Goal: Information Seeking & Learning: Learn about a topic

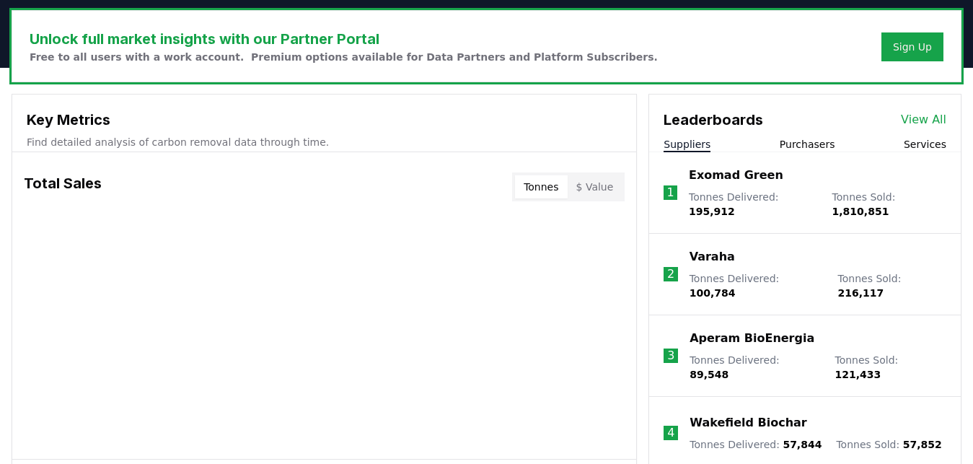
scroll to position [434, 0]
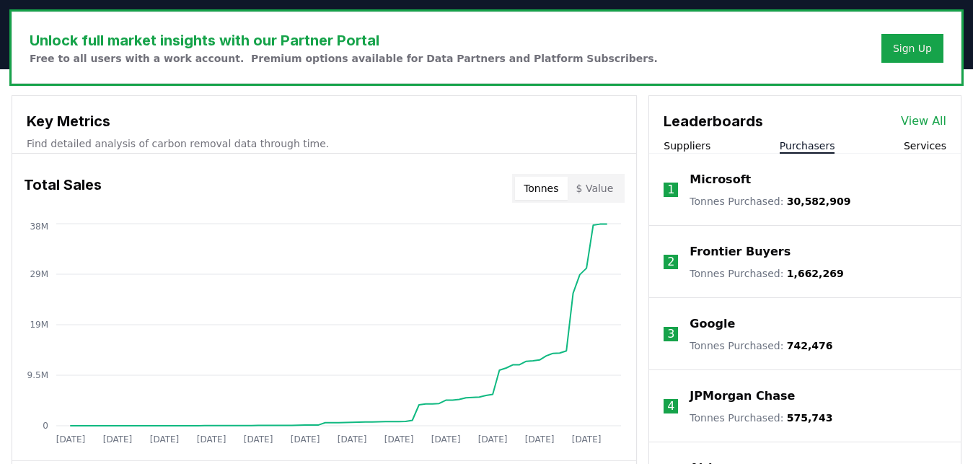
click at [814, 143] on button "Purchasers" at bounding box center [807, 145] width 56 height 14
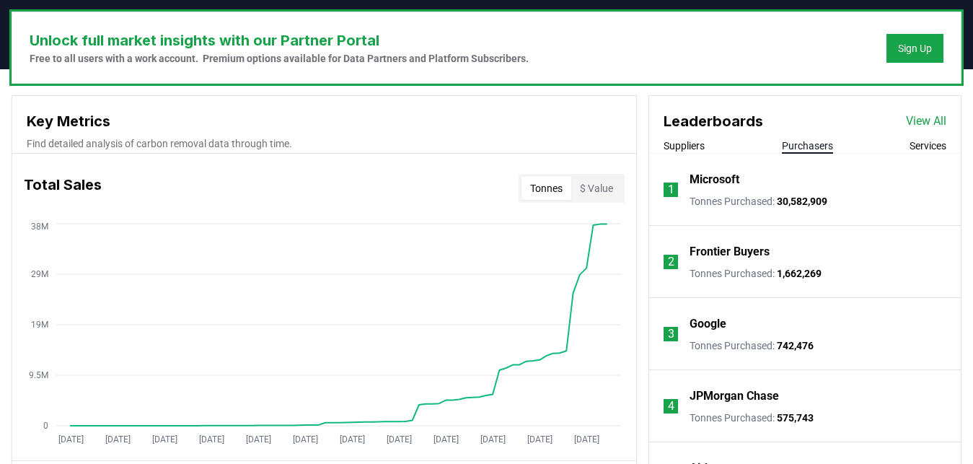
click at [841, 236] on li "2 Frontier Buyers Tonnes Purchased : 1,662,269" at bounding box center [804, 262] width 311 height 72
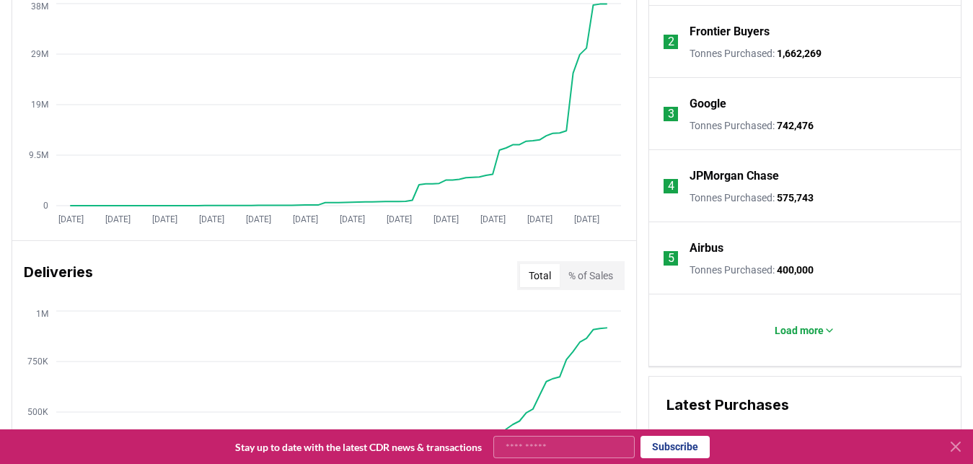
scroll to position [663, 0]
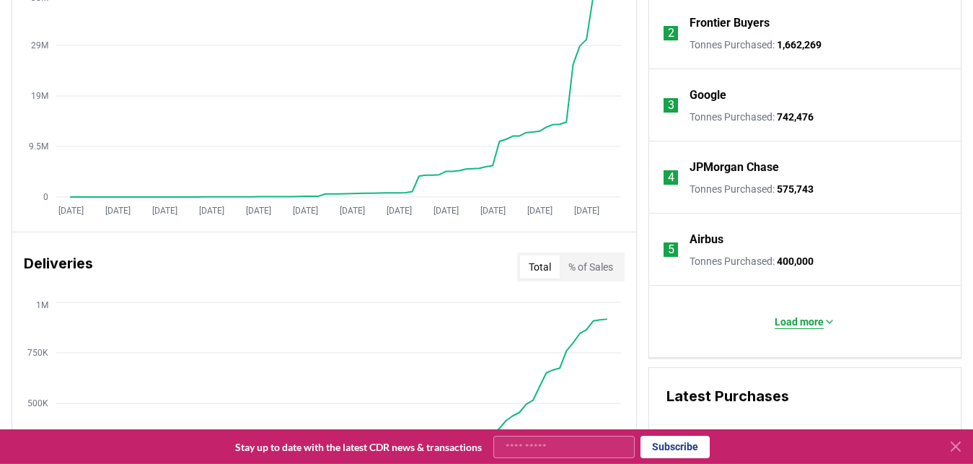
click at [796, 312] on button "Load more" at bounding box center [805, 321] width 84 height 29
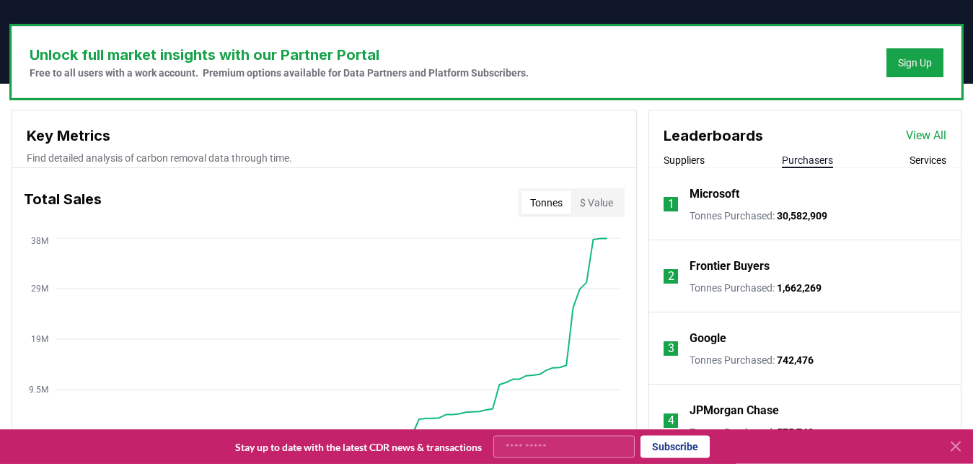
scroll to position [419, 0]
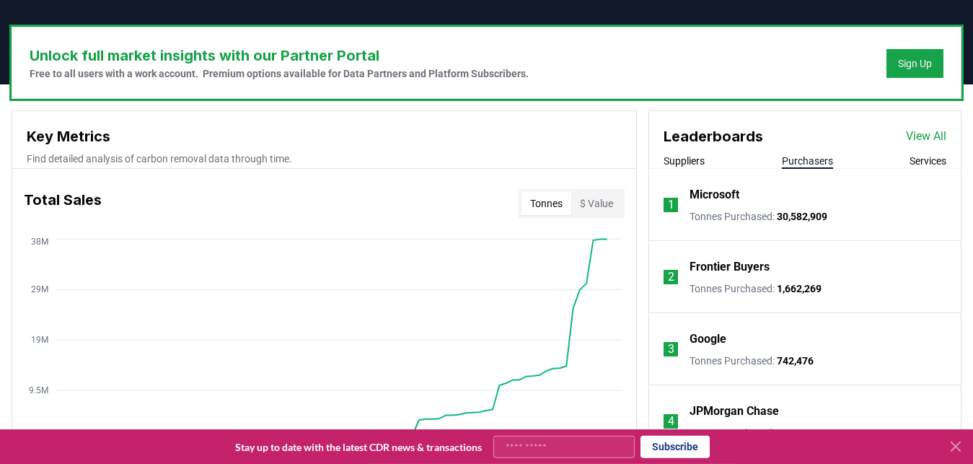
click at [926, 132] on link "View All" at bounding box center [926, 136] width 40 height 17
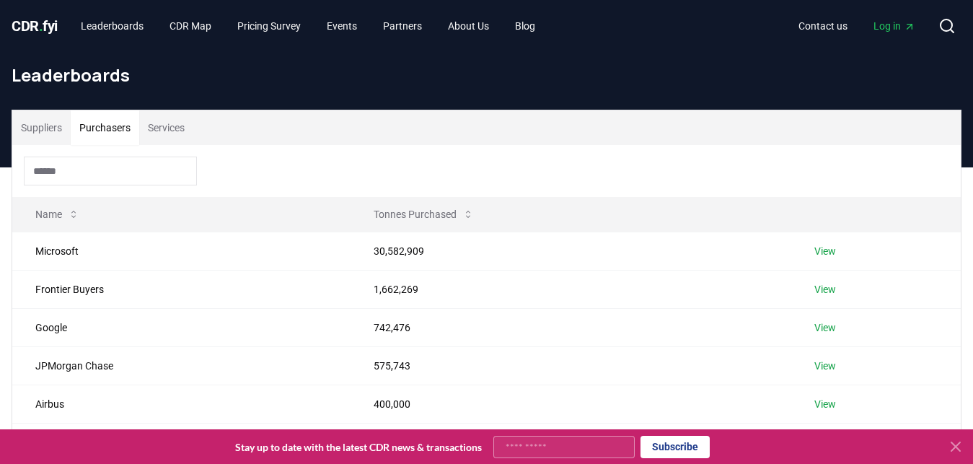
click at [90, 133] on button "Purchasers" at bounding box center [105, 127] width 68 height 35
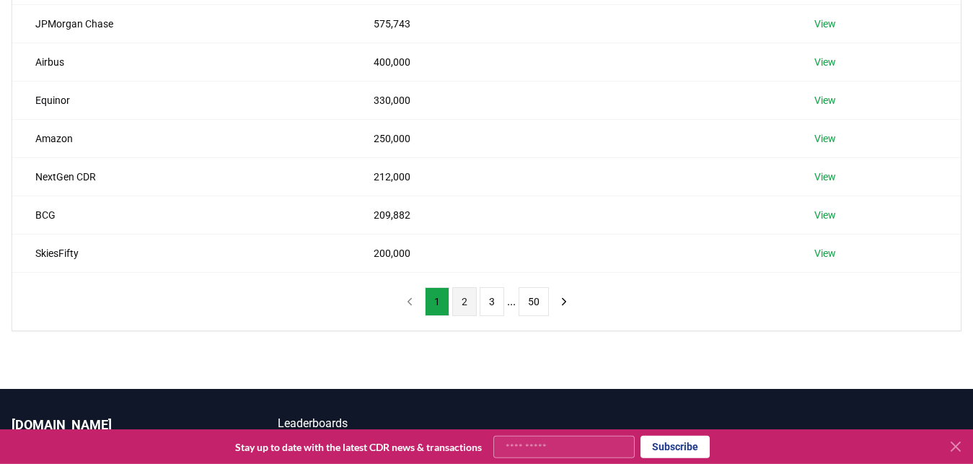
scroll to position [342, 0]
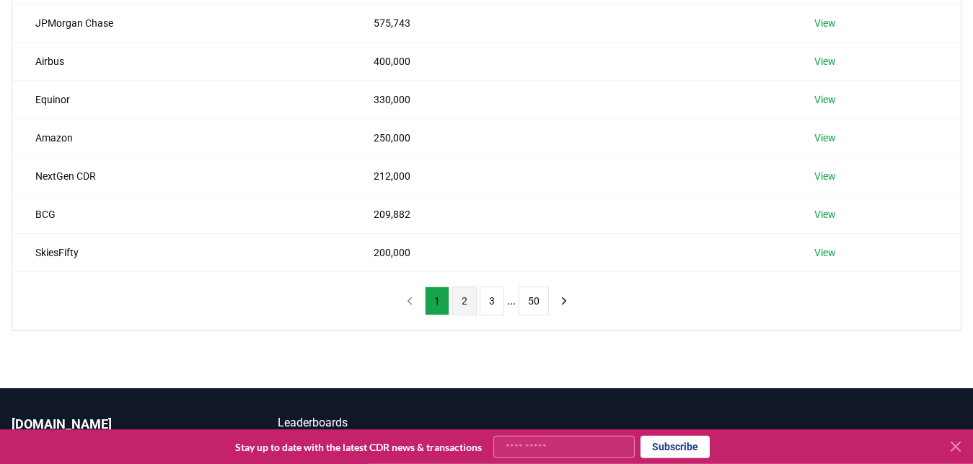
click at [459, 298] on button "2" at bounding box center [464, 300] width 25 height 29
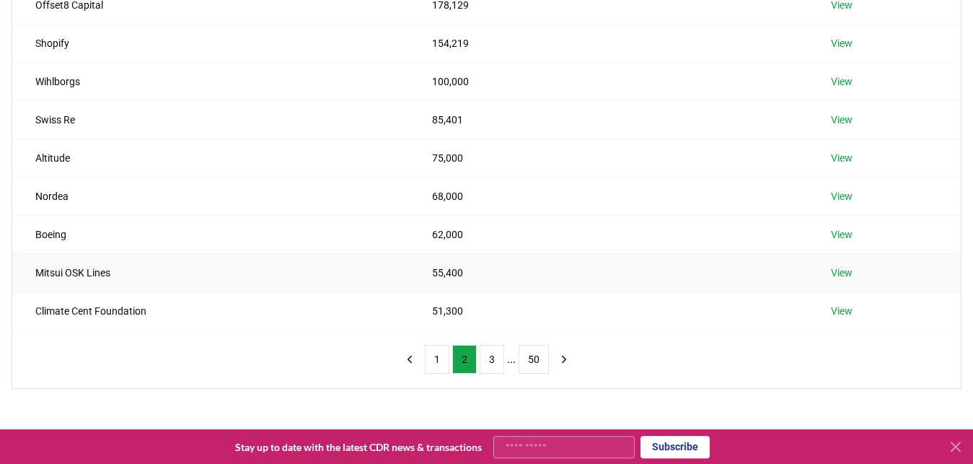
scroll to position [289, 0]
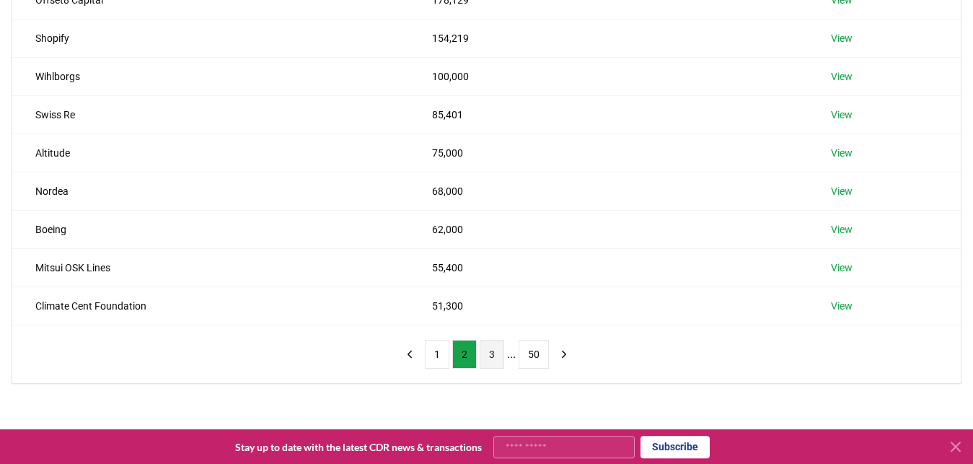
click at [495, 358] on button "3" at bounding box center [491, 354] width 25 height 29
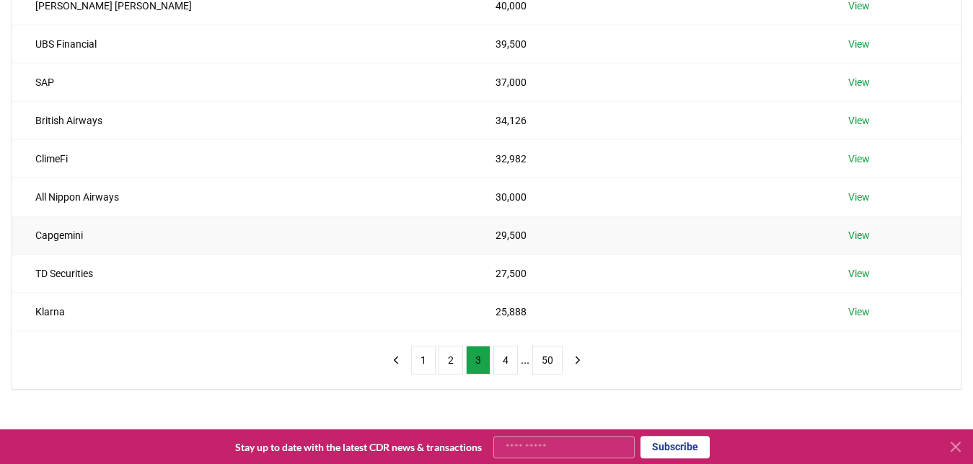
scroll to position [284, 0]
click at [509, 359] on button "4" at bounding box center [505, 359] width 25 height 29
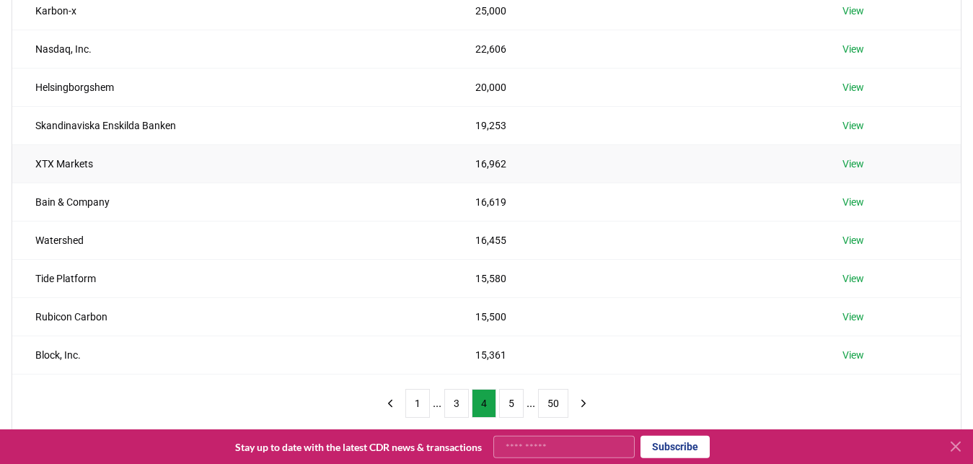
scroll to position [243, 0]
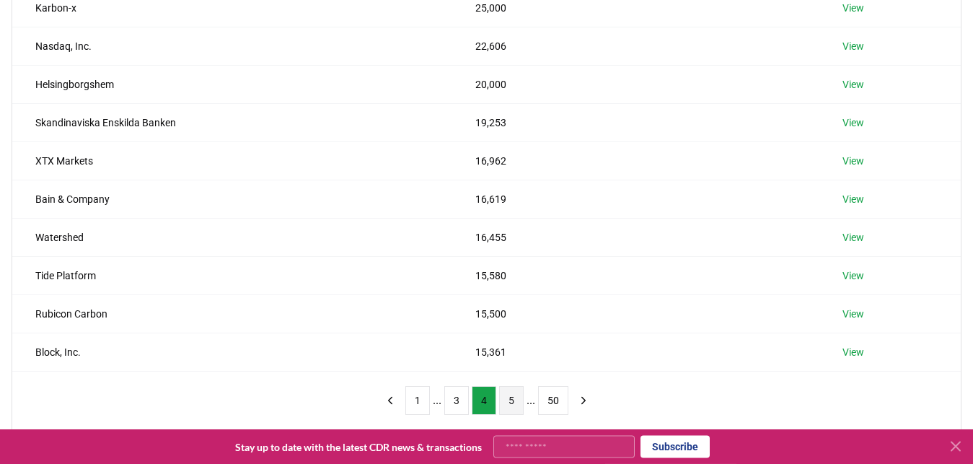
click at [511, 407] on button "5" at bounding box center [511, 400] width 25 height 29
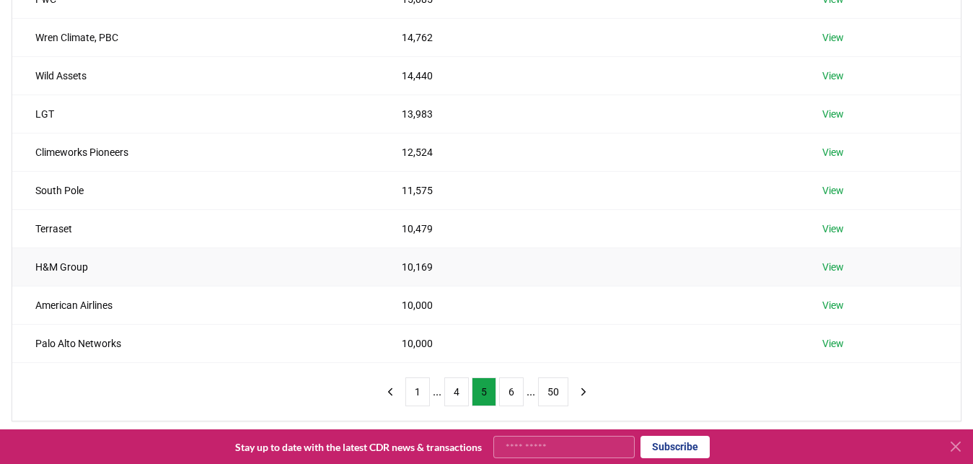
scroll to position [262, 0]
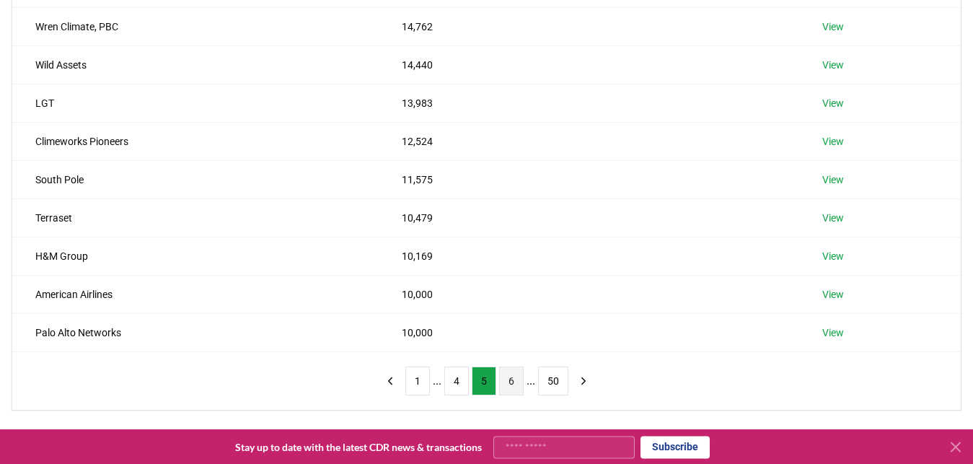
click at [517, 381] on button "6" at bounding box center [511, 380] width 25 height 29
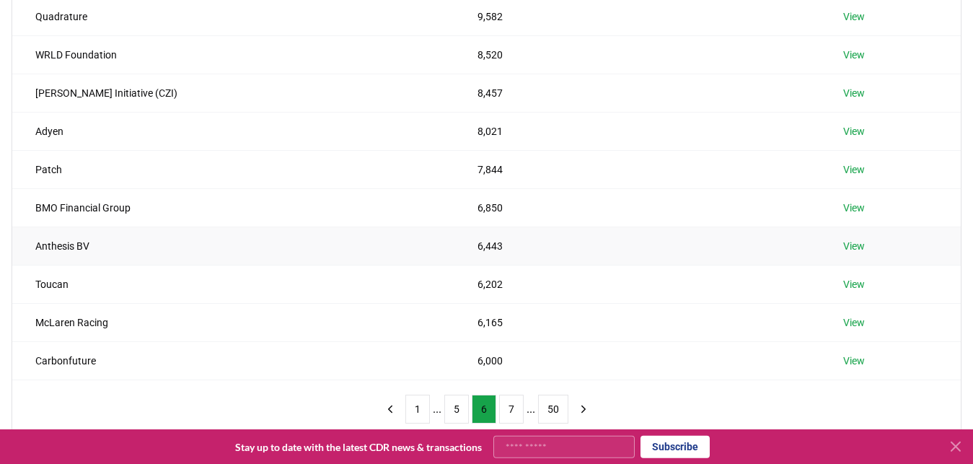
scroll to position [237, 0]
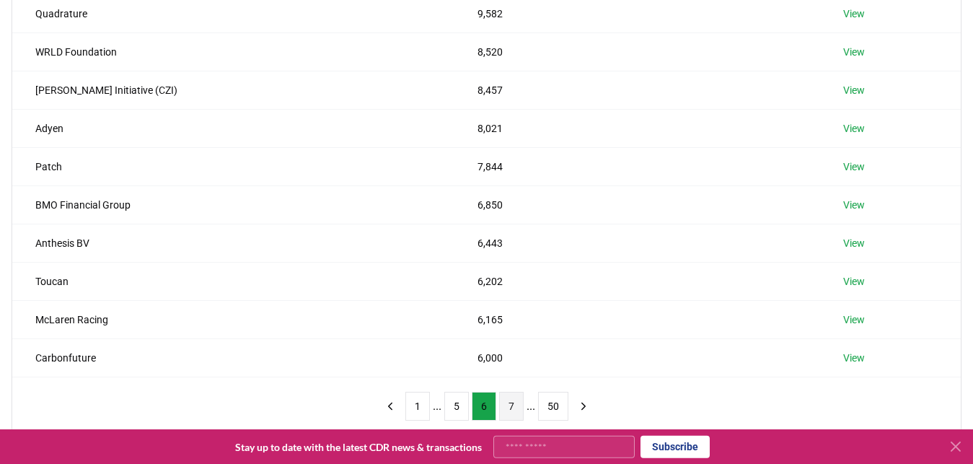
click at [508, 402] on button "7" at bounding box center [511, 406] width 25 height 29
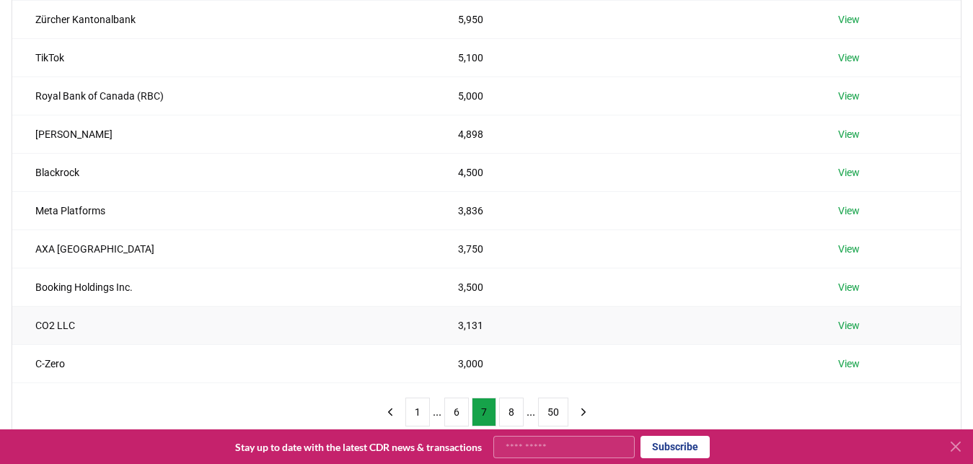
scroll to position [234, 0]
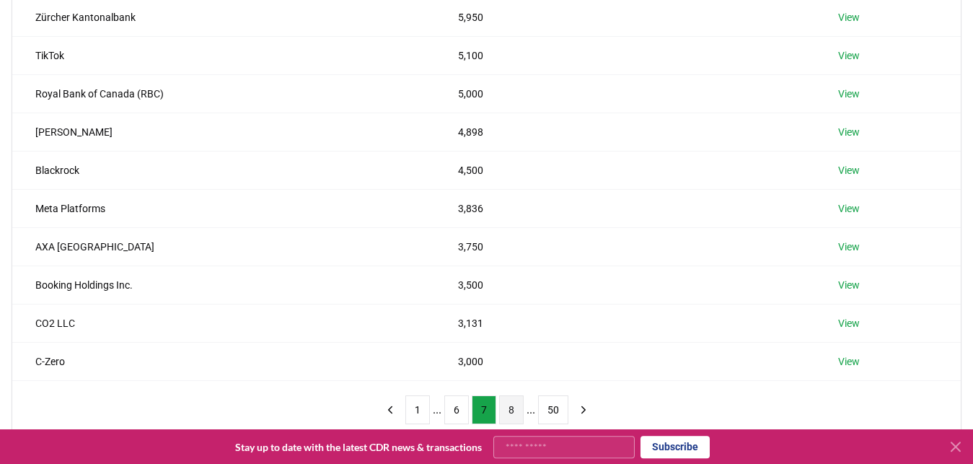
click at [512, 413] on button "8" at bounding box center [511, 409] width 25 height 29
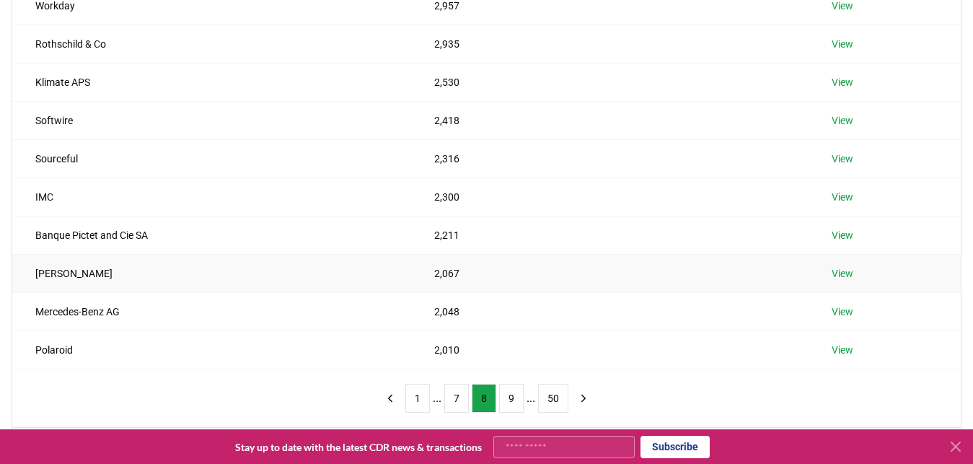
scroll to position [247, 0]
click at [513, 397] on button "9" at bounding box center [511, 396] width 25 height 29
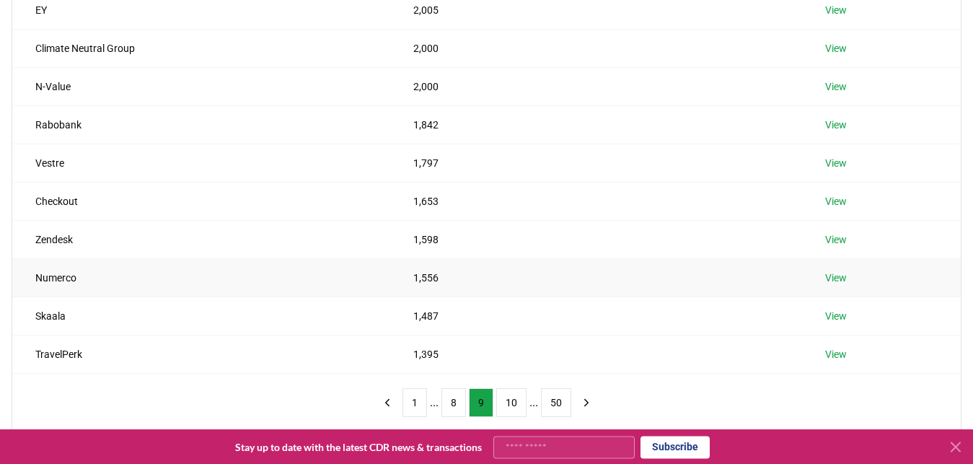
scroll to position [244, 0]
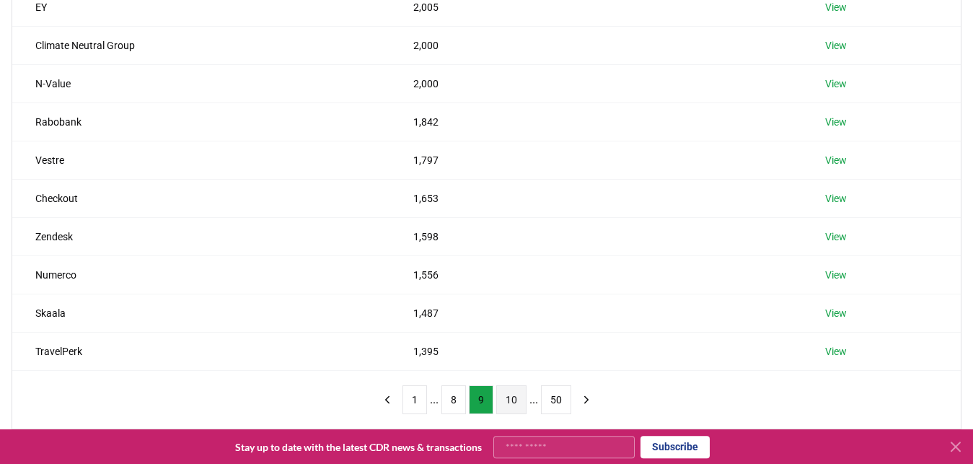
click at [509, 395] on button "10" at bounding box center [511, 399] width 30 height 29
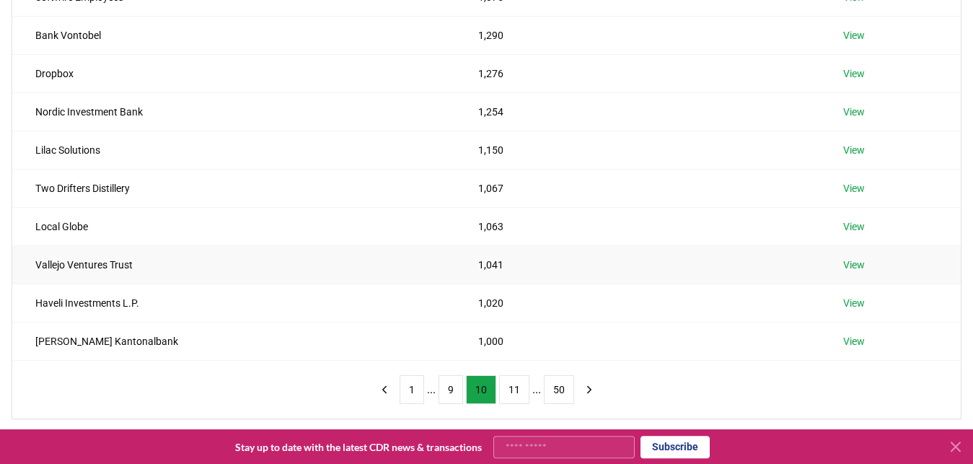
scroll to position [257, 0]
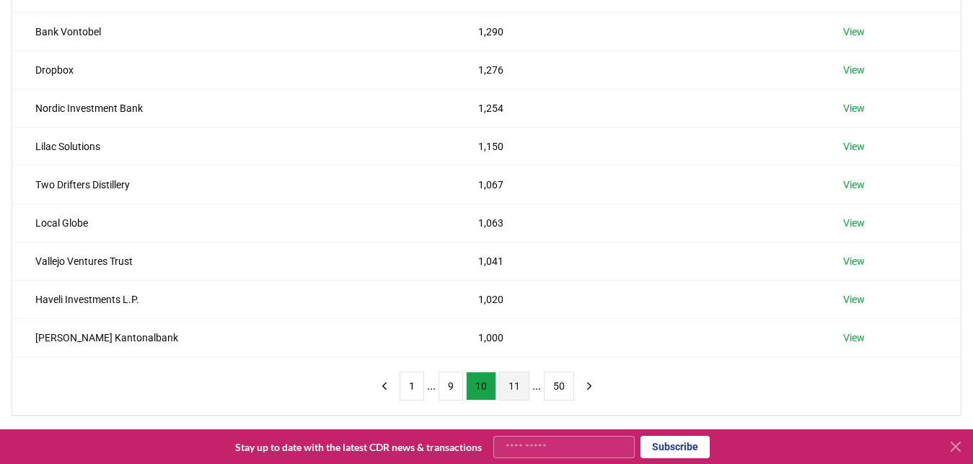
click at [512, 387] on button "11" at bounding box center [514, 385] width 30 height 29
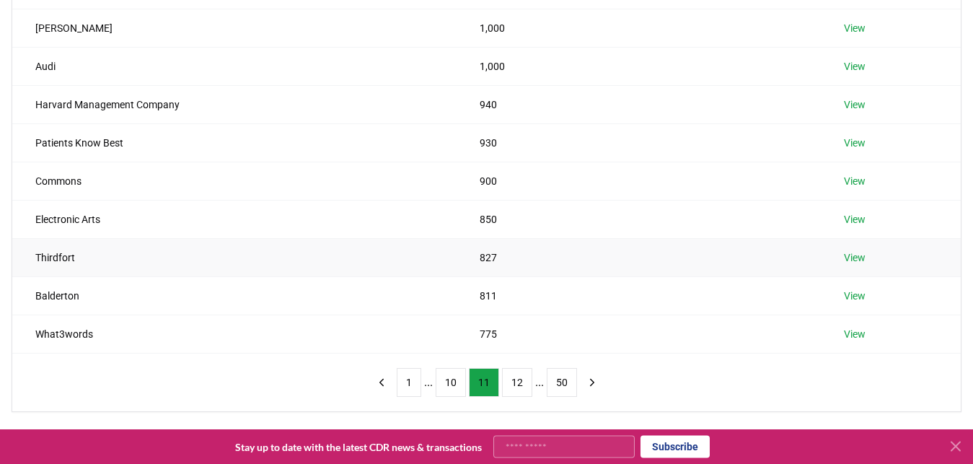
scroll to position [264, 0]
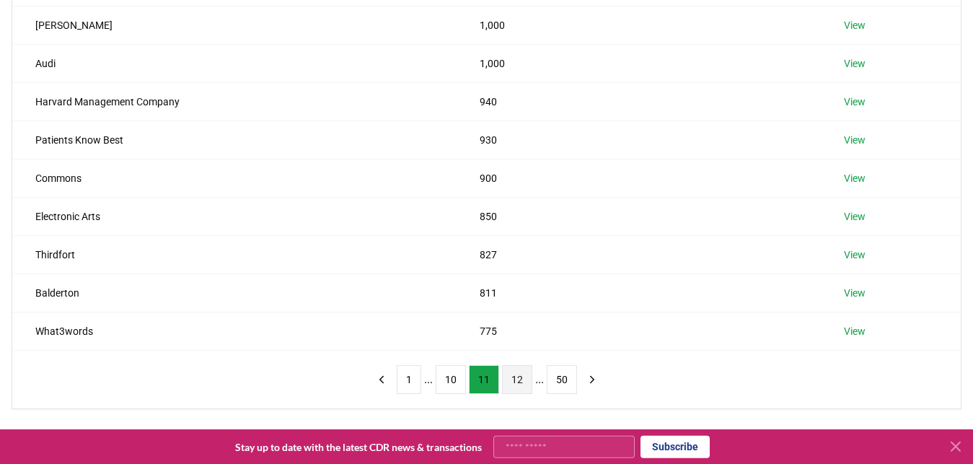
click at [511, 376] on button "12" at bounding box center [517, 379] width 30 height 29
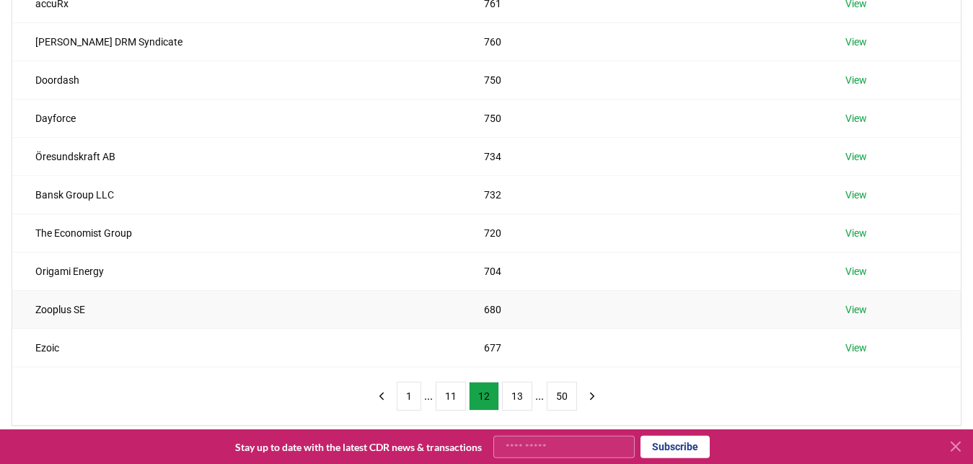
scroll to position [250, 0]
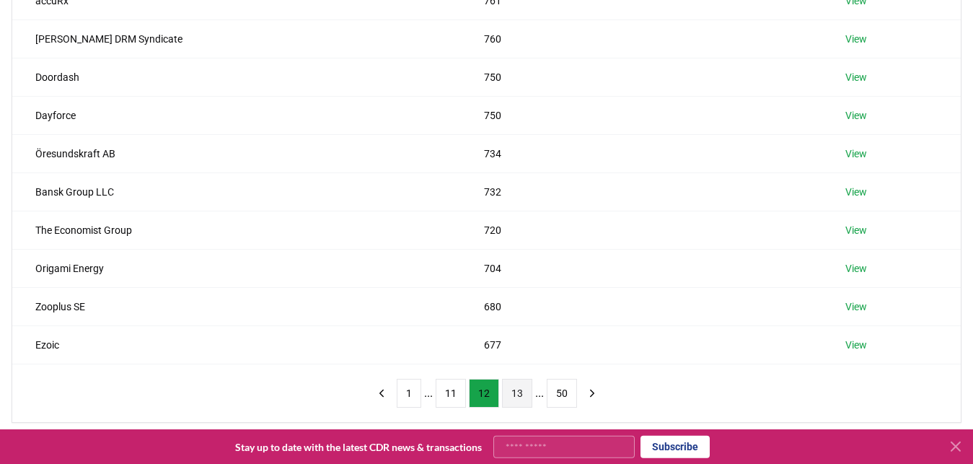
click at [515, 397] on button "13" at bounding box center [517, 393] width 30 height 29
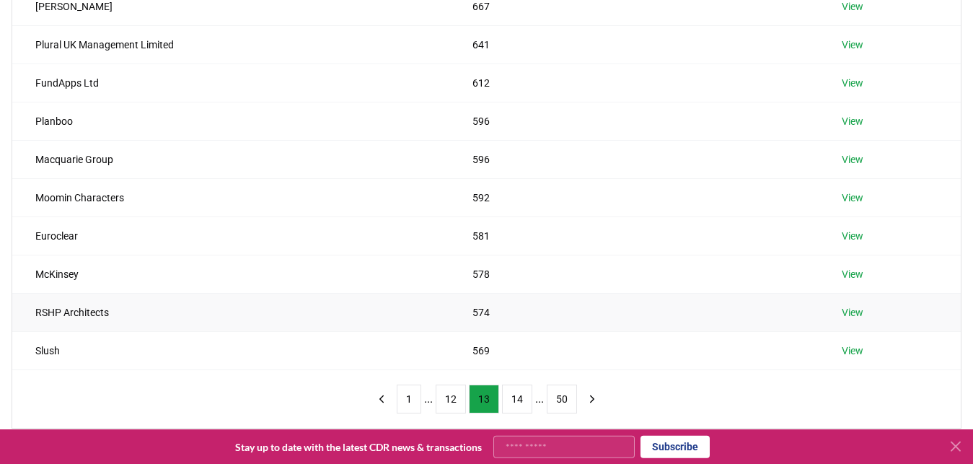
scroll to position [248, 0]
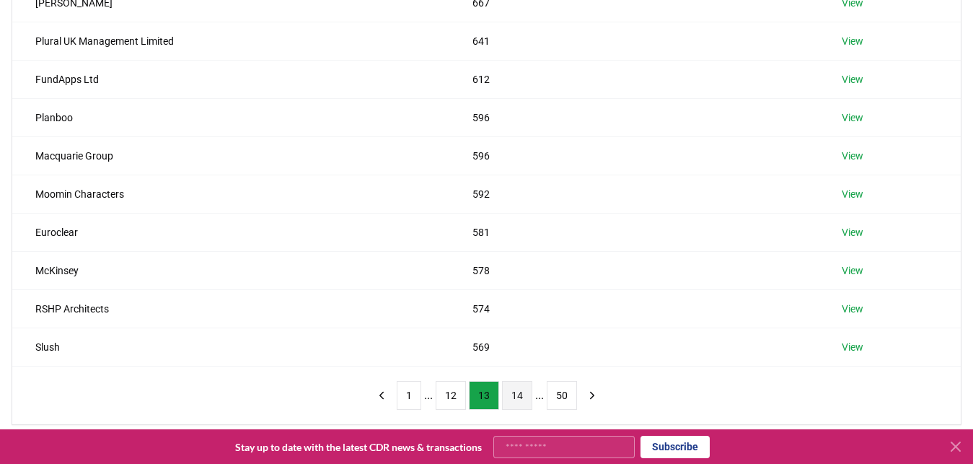
click at [513, 398] on button "14" at bounding box center [517, 395] width 30 height 29
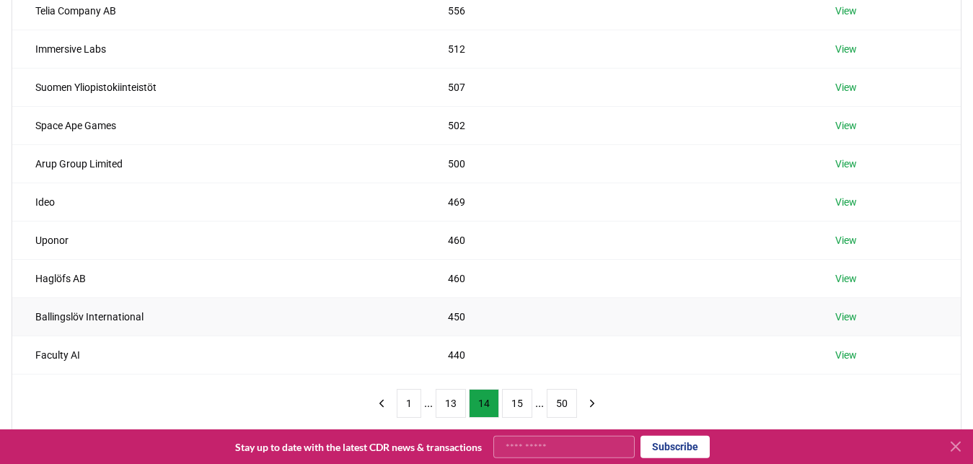
scroll to position [242, 0]
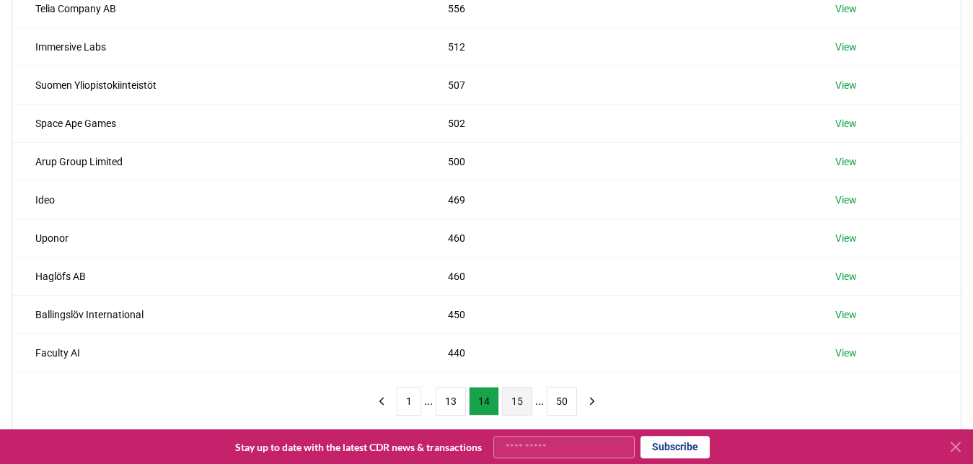
click at [511, 405] on button "15" at bounding box center [517, 400] width 30 height 29
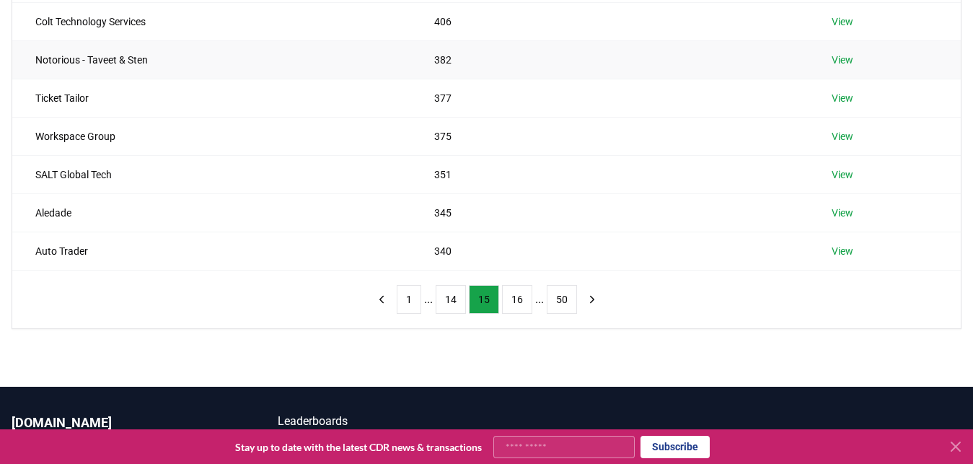
scroll to position [352, 0]
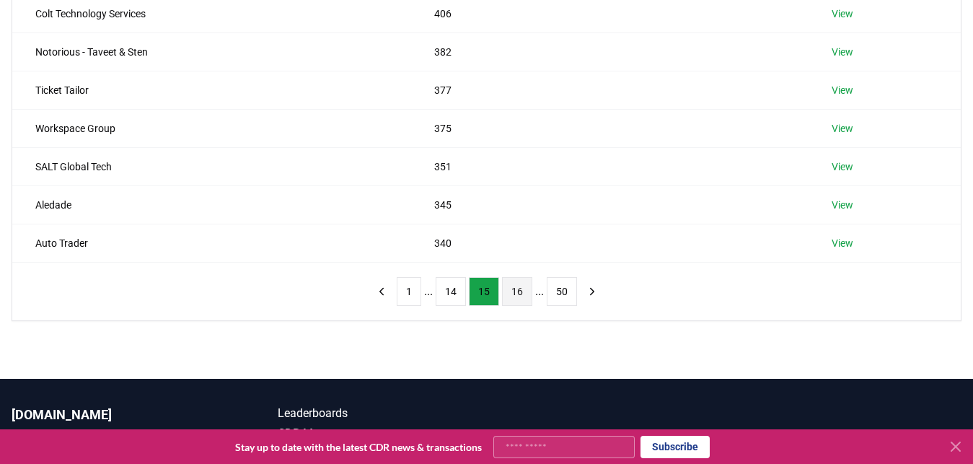
click at [509, 292] on button "16" at bounding box center [517, 291] width 30 height 29
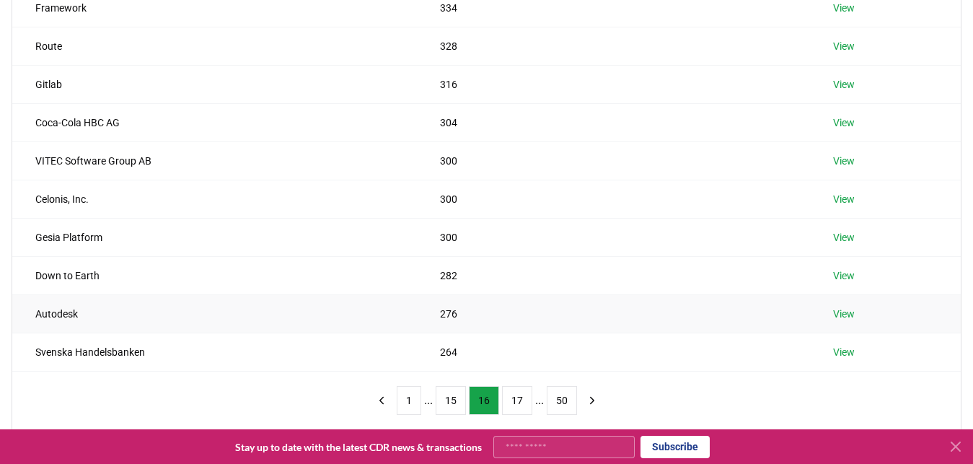
scroll to position [257, 0]
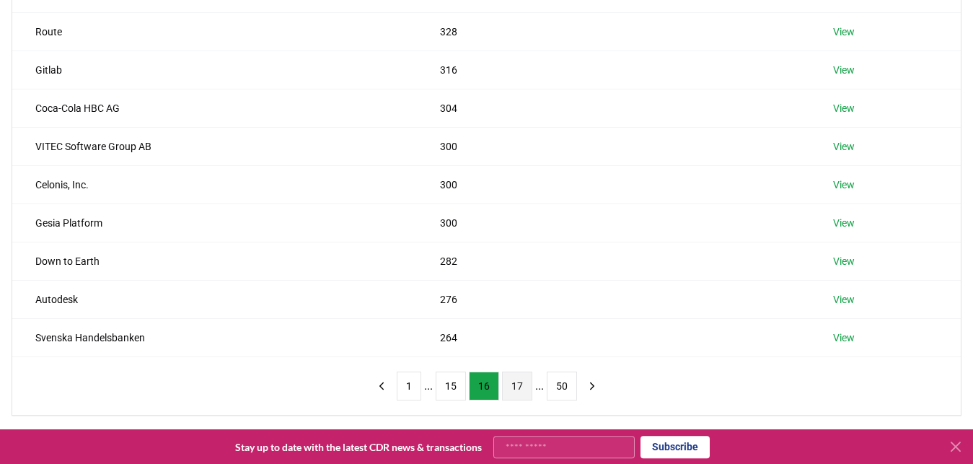
click at [516, 384] on button "17" at bounding box center [517, 385] width 30 height 29
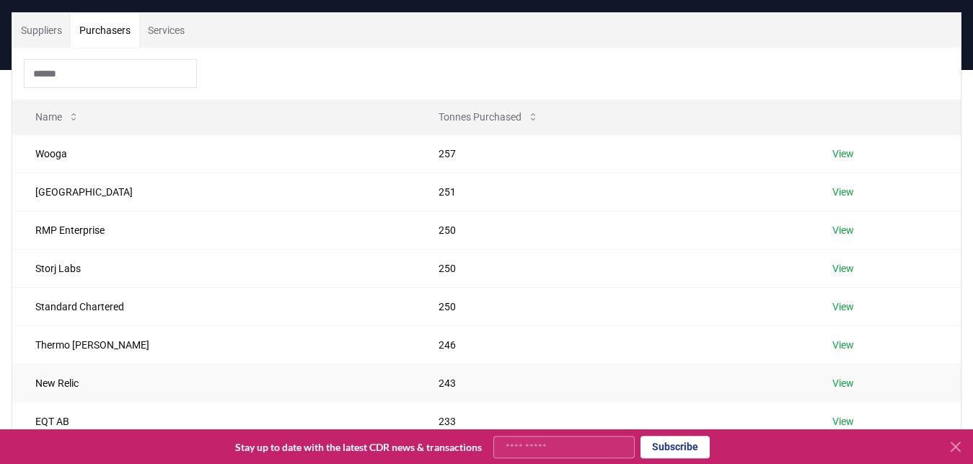
scroll to position [62, 0]
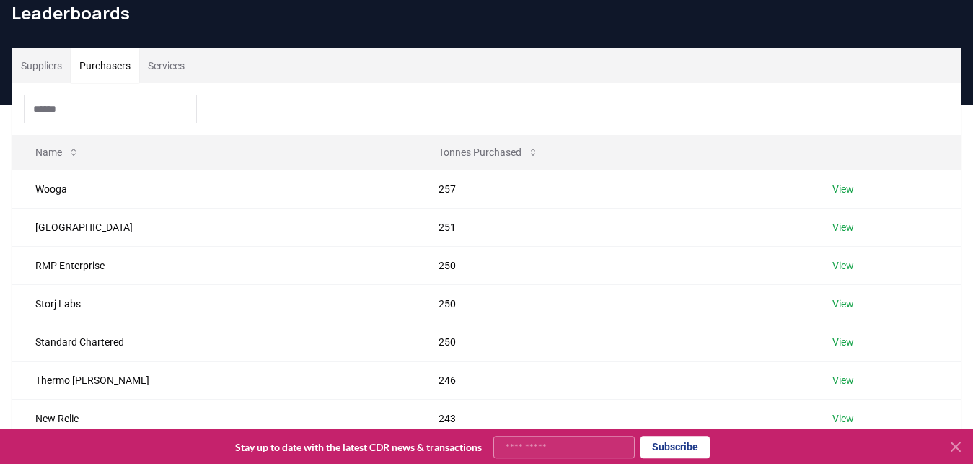
click at [115, 110] on input at bounding box center [110, 108] width 173 height 29
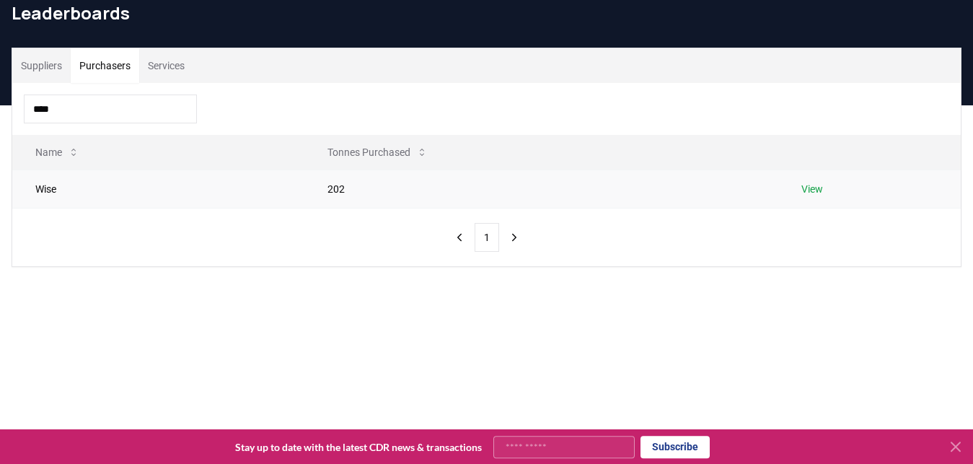
type input "****"
click at [809, 189] on link "View" at bounding box center [812, 189] width 22 height 14
